Goal: Submit feedback/report problem

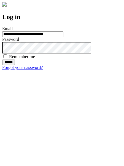
type input "**********"
click at [15, 65] on input "******" at bounding box center [8, 63] width 13 height 6
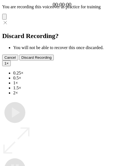
type input "**********"
